Goal: Information Seeking & Learning: Understand process/instructions

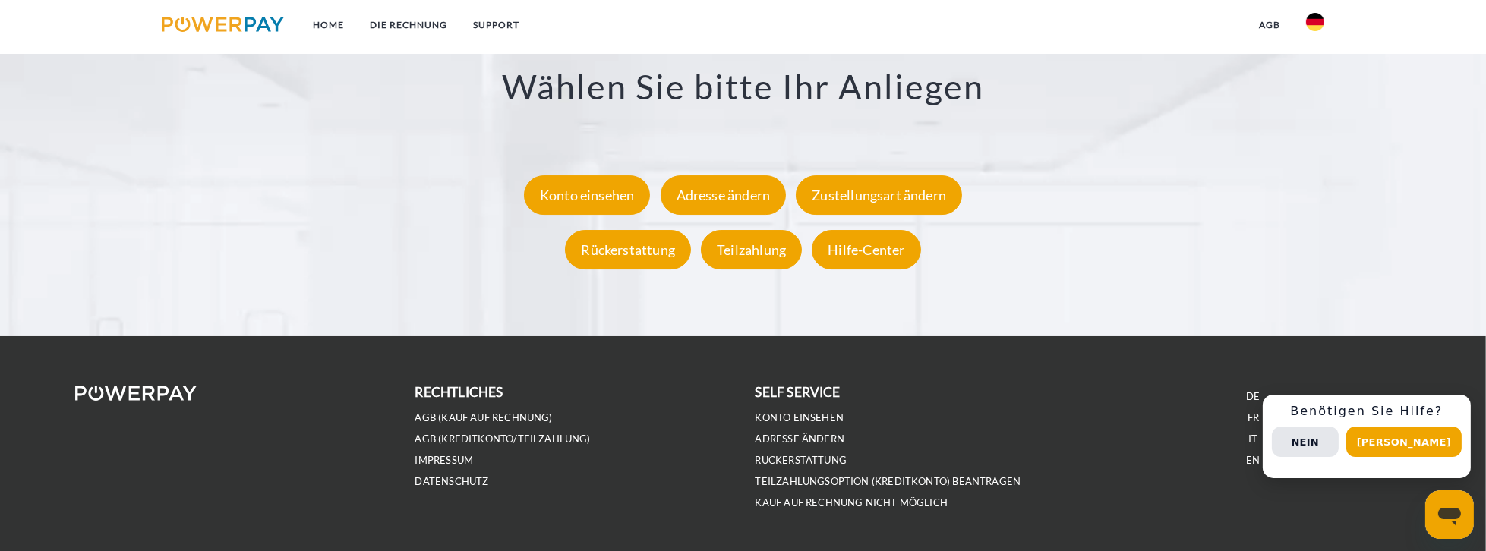
scroll to position [2936, 0]
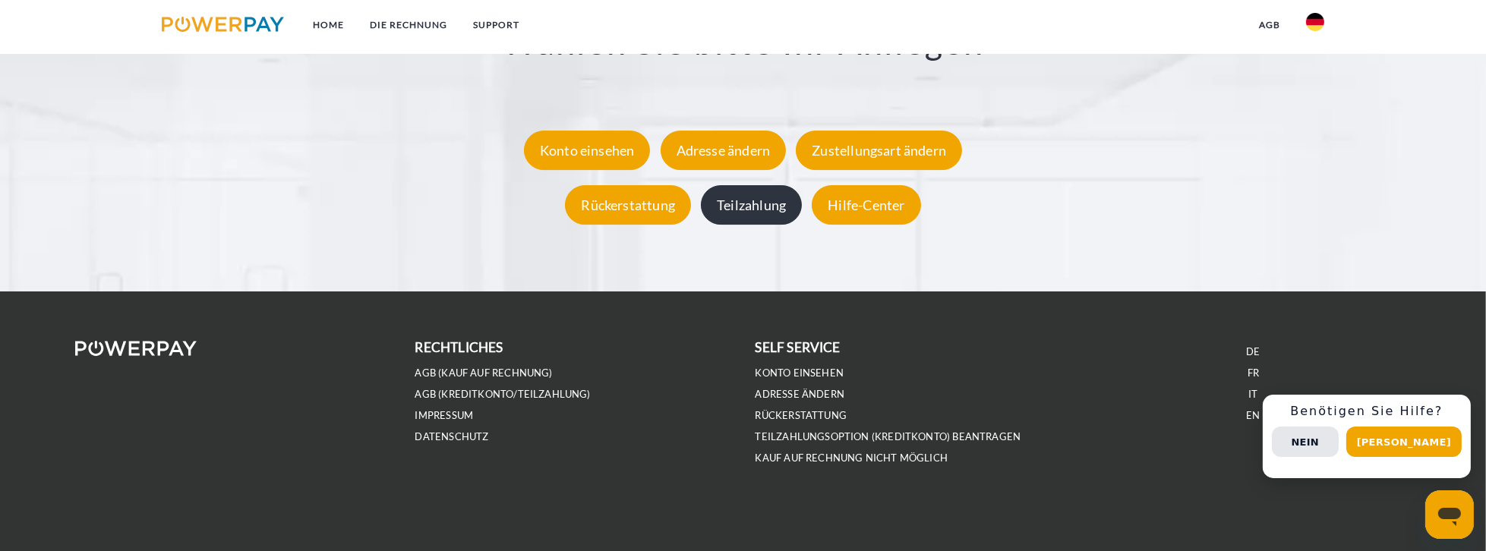
click at [751, 198] on div "Teilzahlung" at bounding box center [751, 205] width 101 height 39
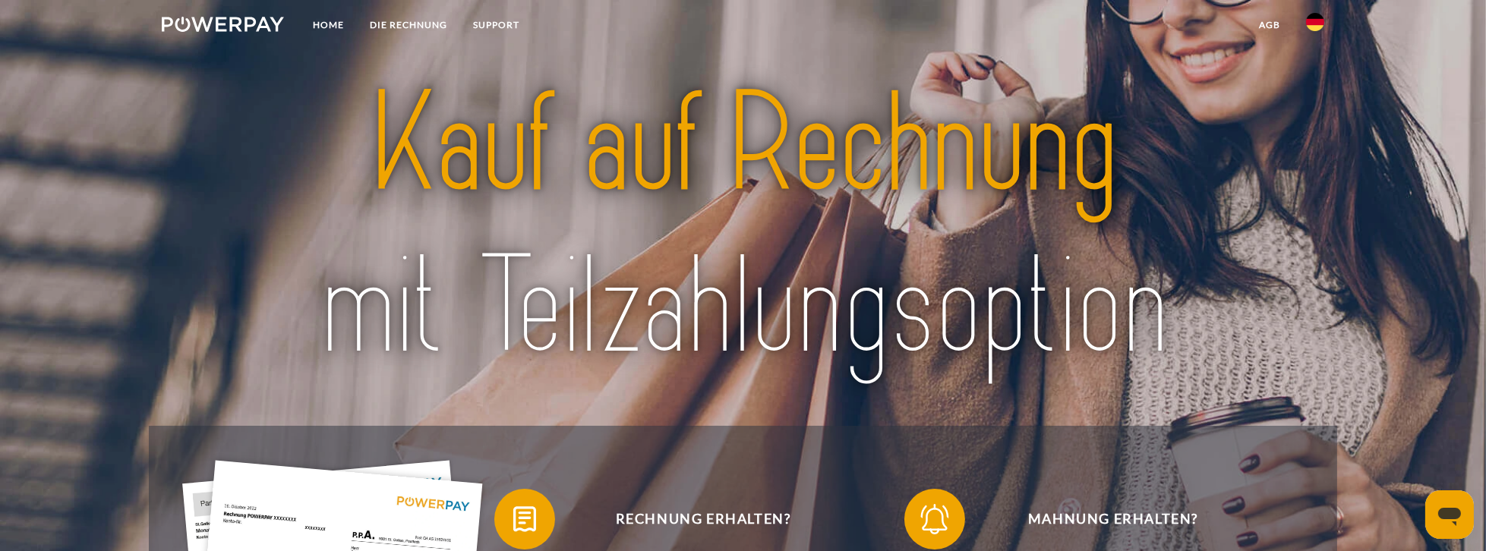
click at [1448, 519] on icon "Messaging-Fenster öffnen" at bounding box center [1449, 514] width 27 height 27
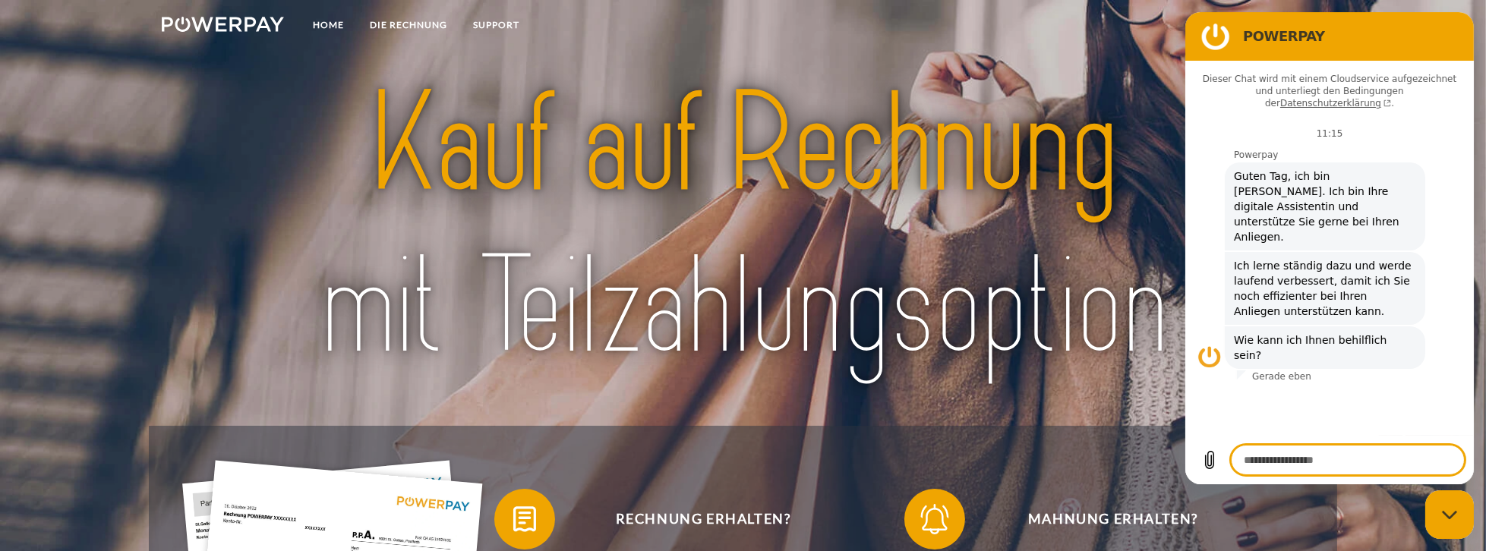
click at [1365, 466] on textarea at bounding box center [1347, 460] width 234 height 30
click at [1009, 396] on img at bounding box center [743, 226] width 1048 height 342
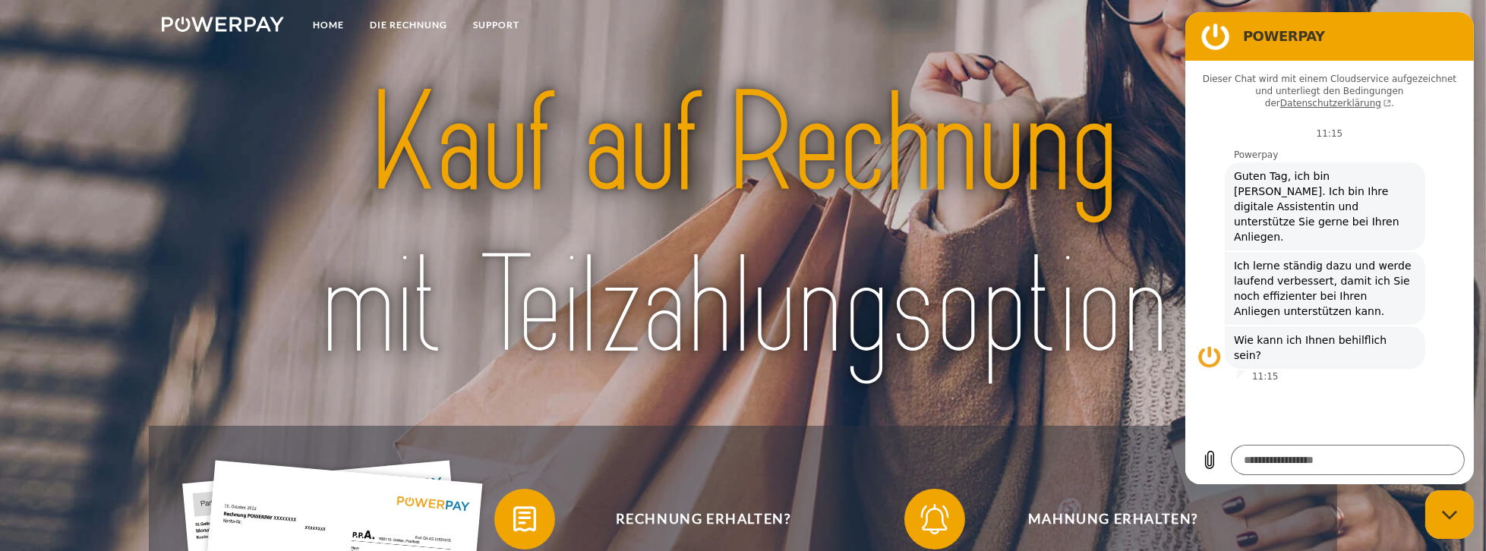
type textarea "*"
